Goal: Find specific page/section: Find specific page/section

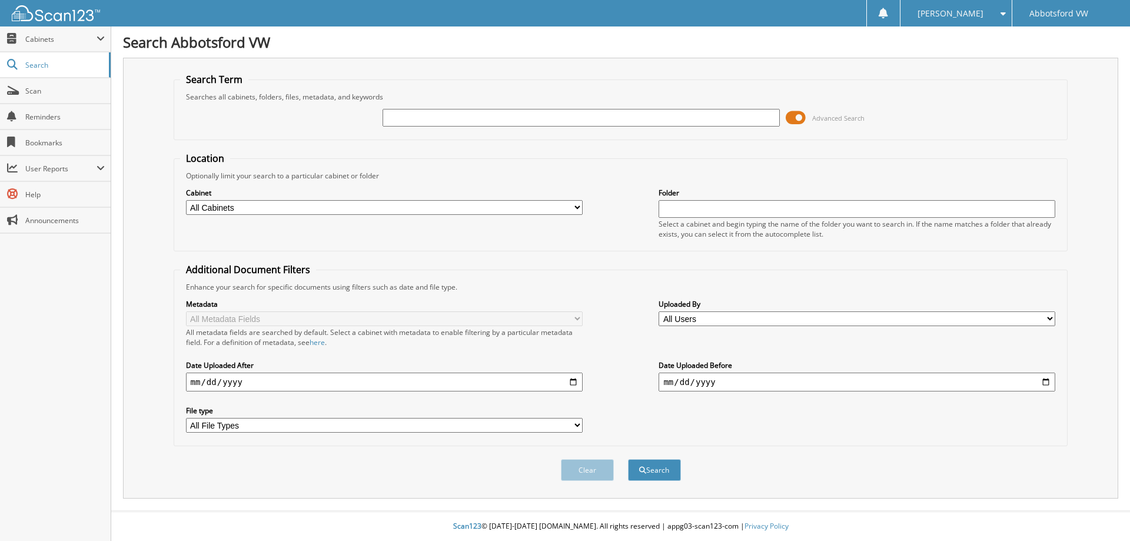
click at [417, 119] on input "text" at bounding box center [580, 118] width 397 height 18
type input "6048357844"
click at [628, 459] on button "Search" at bounding box center [654, 470] width 53 height 22
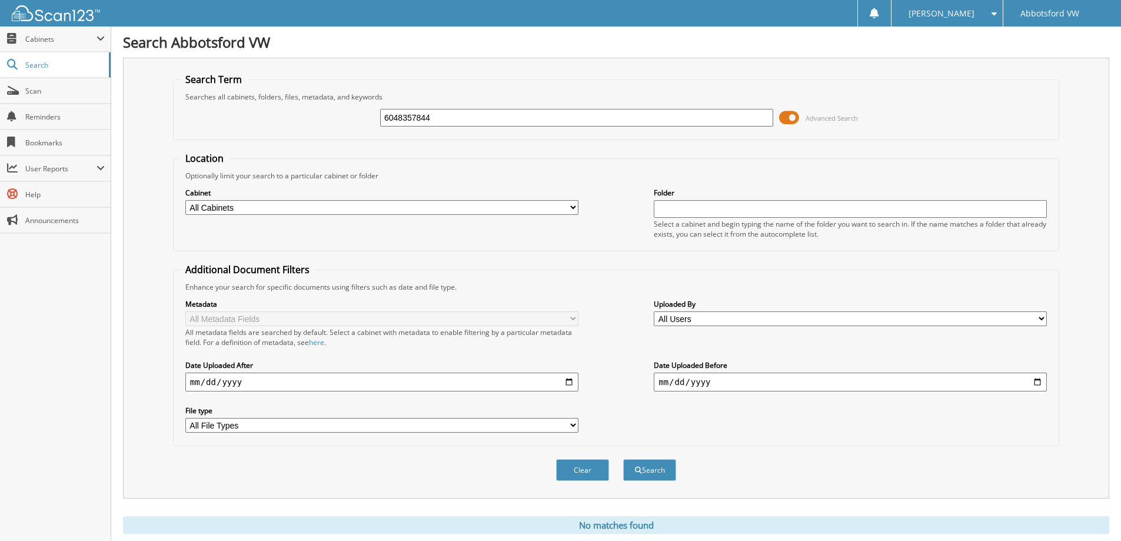
drag, startPoint x: 440, startPoint y: 111, endPoint x: 378, endPoint y: 125, distance: 63.3
click at [378, 125] on div "6048357844 Advanced Search" at bounding box center [615, 118] width 873 height 32
type input "1430937"
click at [623, 459] on button "Search" at bounding box center [649, 470] width 53 height 22
click at [421, 123] on input "1430937" at bounding box center [576, 118] width 393 height 18
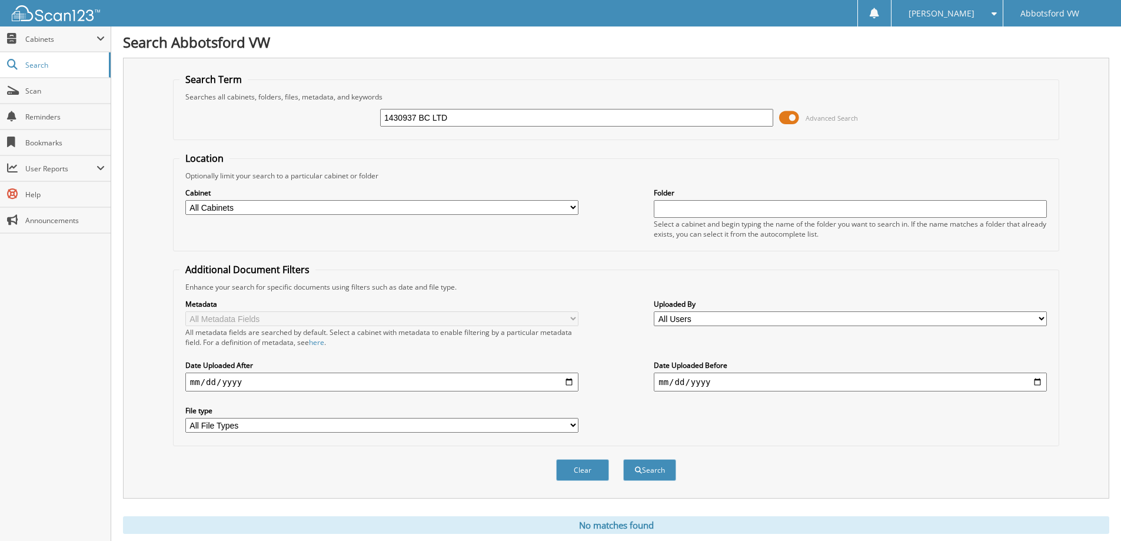
type input "1430937 BC LTD"
click at [623, 459] on button "Search" at bounding box center [649, 470] width 53 height 22
drag, startPoint x: 460, startPoint y: 118, endPoint x: 371, endPoint y: 130, distance: 89.6
click at [371, 129] on div "1430937 BC LTD Advanced Search" at bounding box center [615, 118] width 873 height 32
type input "6048357844"
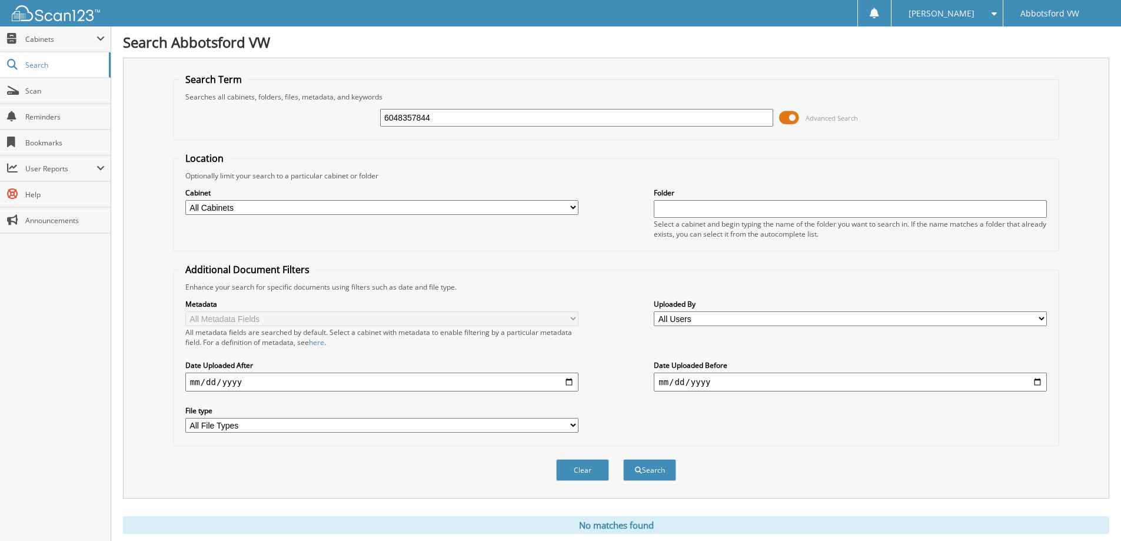
click at [623, 459] on button "Search" at bounding box center [649, 470] width 53 height 22
click at [492, 121] on input "6048357844" at bounding box center [576, 118] width 393 height 18
type input "6"
type input "BT218730"
click at [623, 459] on button "Search" at bounding box center [649, 470] width 53 height 22
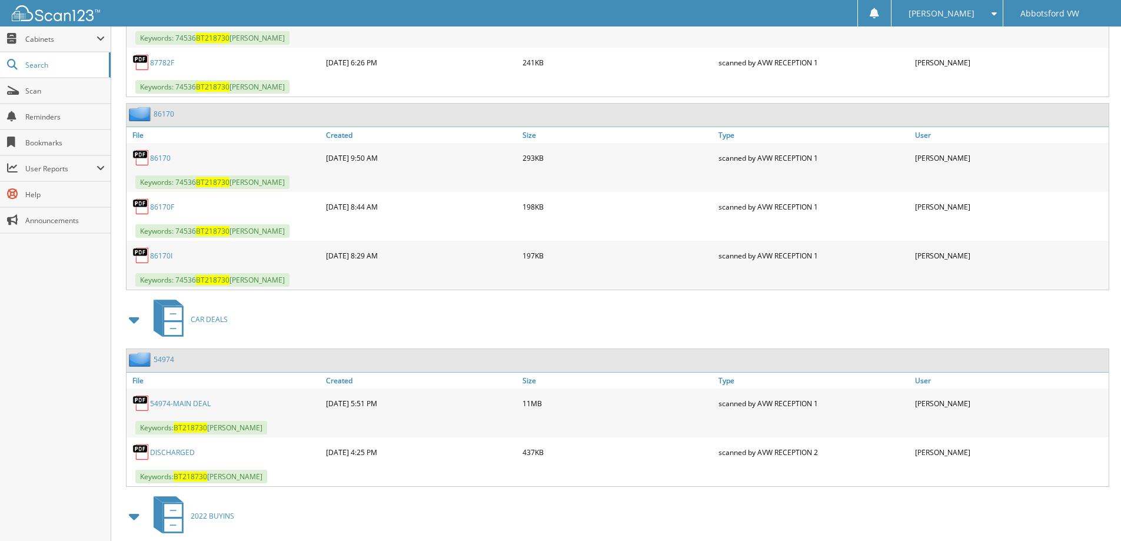
scroll to position [647, 0]
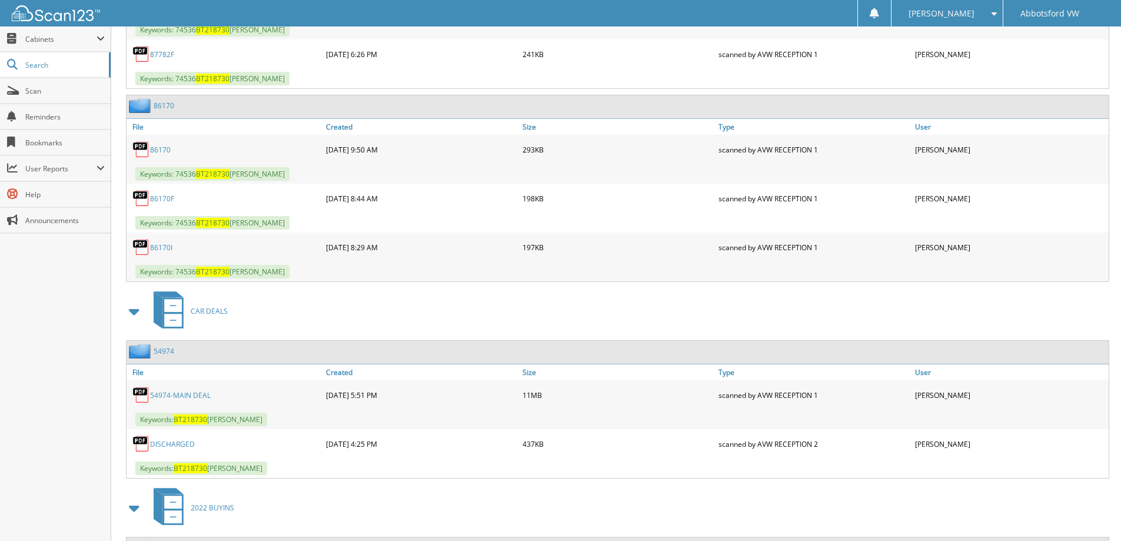
click at [188, 395] on link "54974-MAIN DEAL" at bounding box center [180, 395] width 61 height 10
